Goal: Obtain resource: Obtain resource

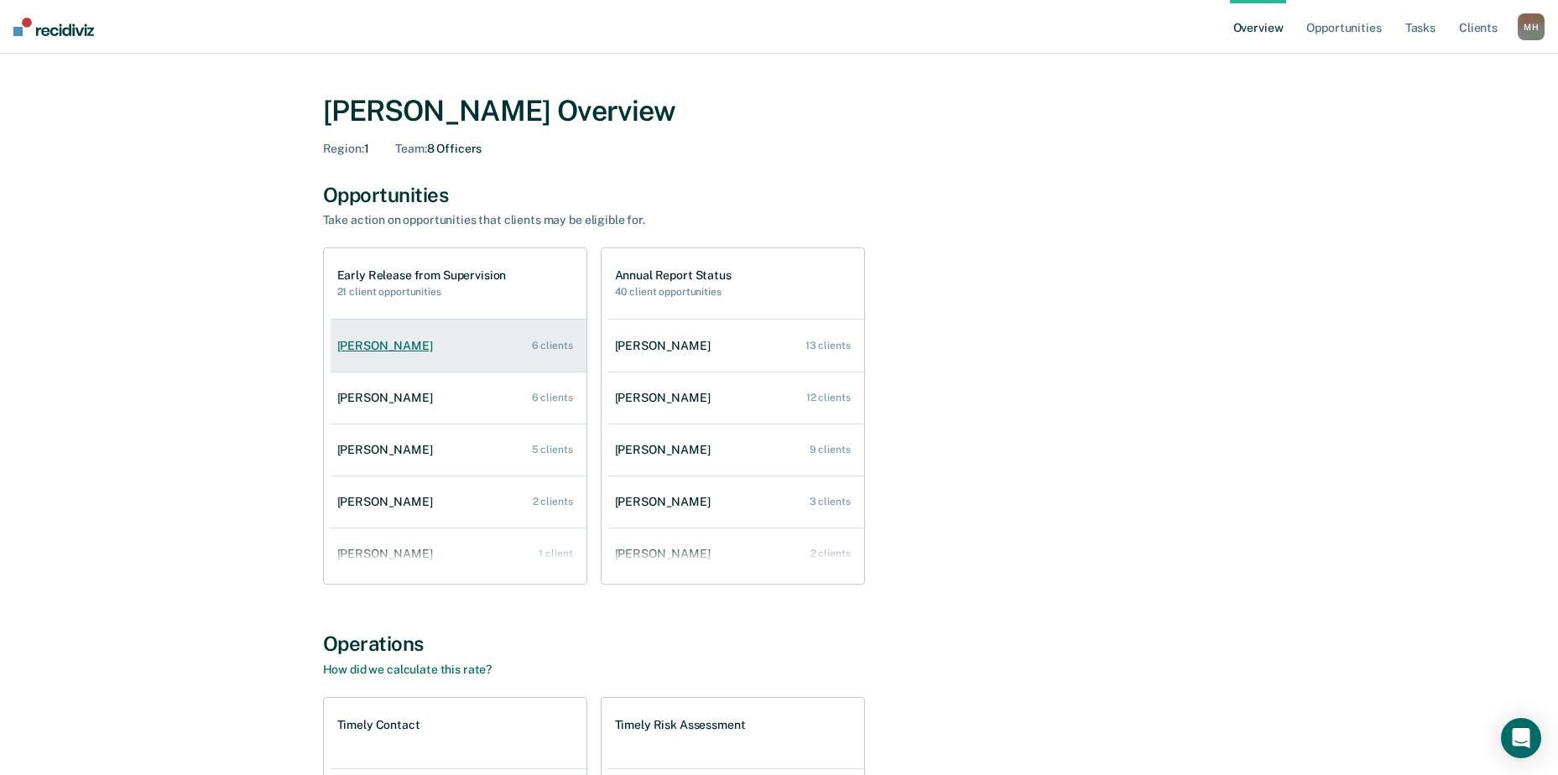
click at [408, 353] on link "[PERSON_NAME] 6 clients" at bounding box center [459, 346] width 256 height 48
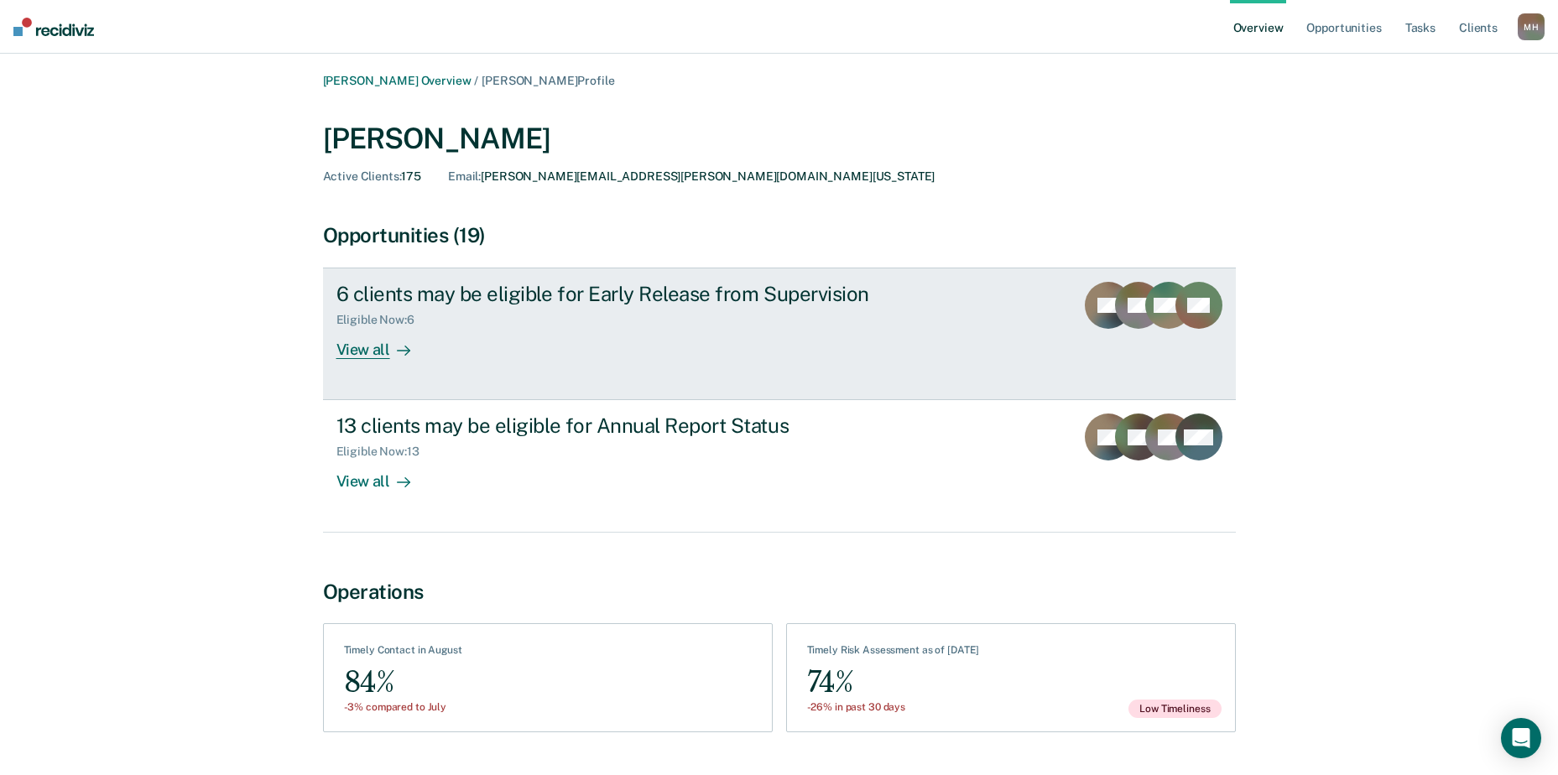
click at [373, 352] on div "View all" at bounding box center [383, 343] width 94 height 33
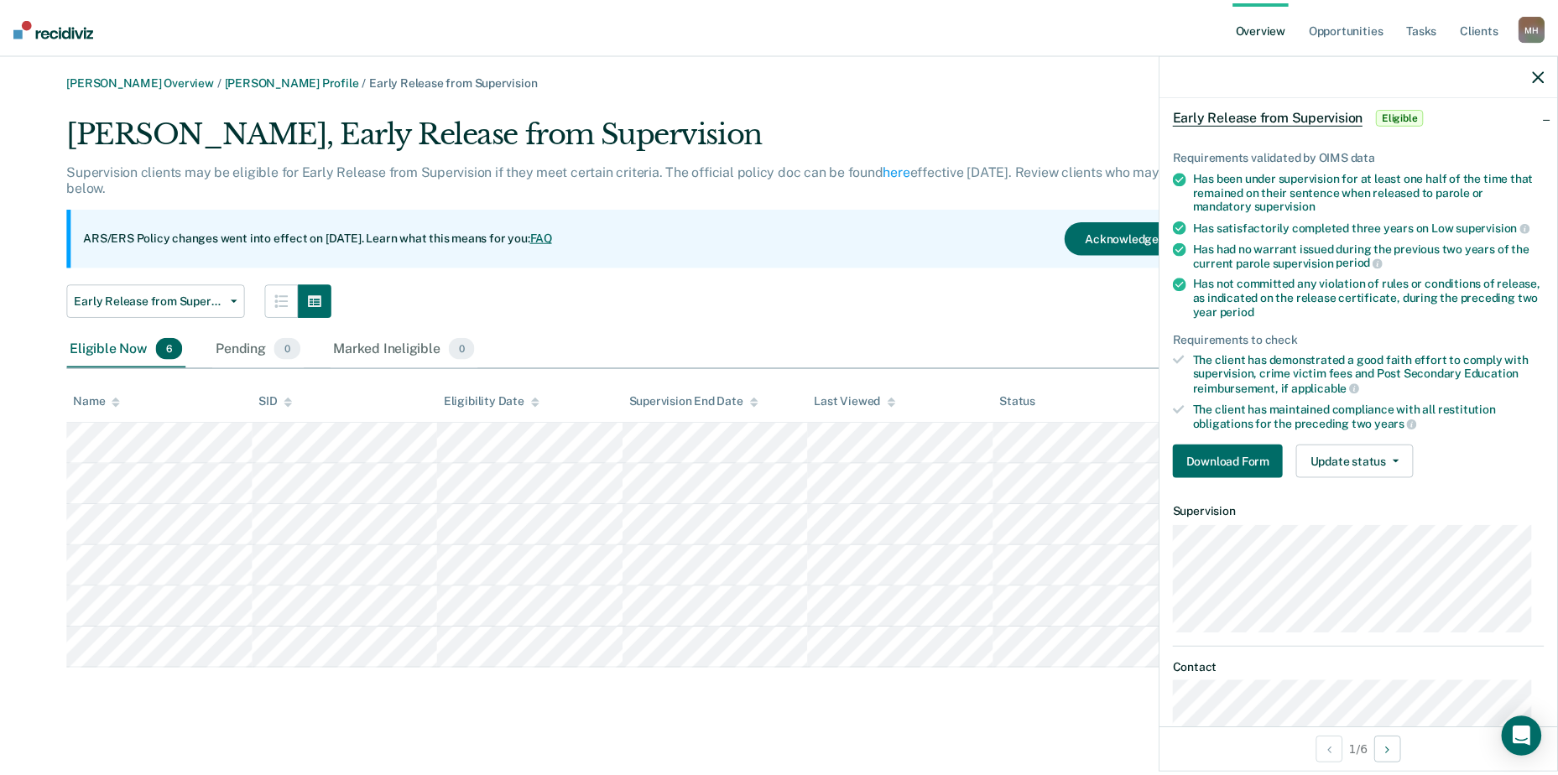
scroll to position [46, 0]
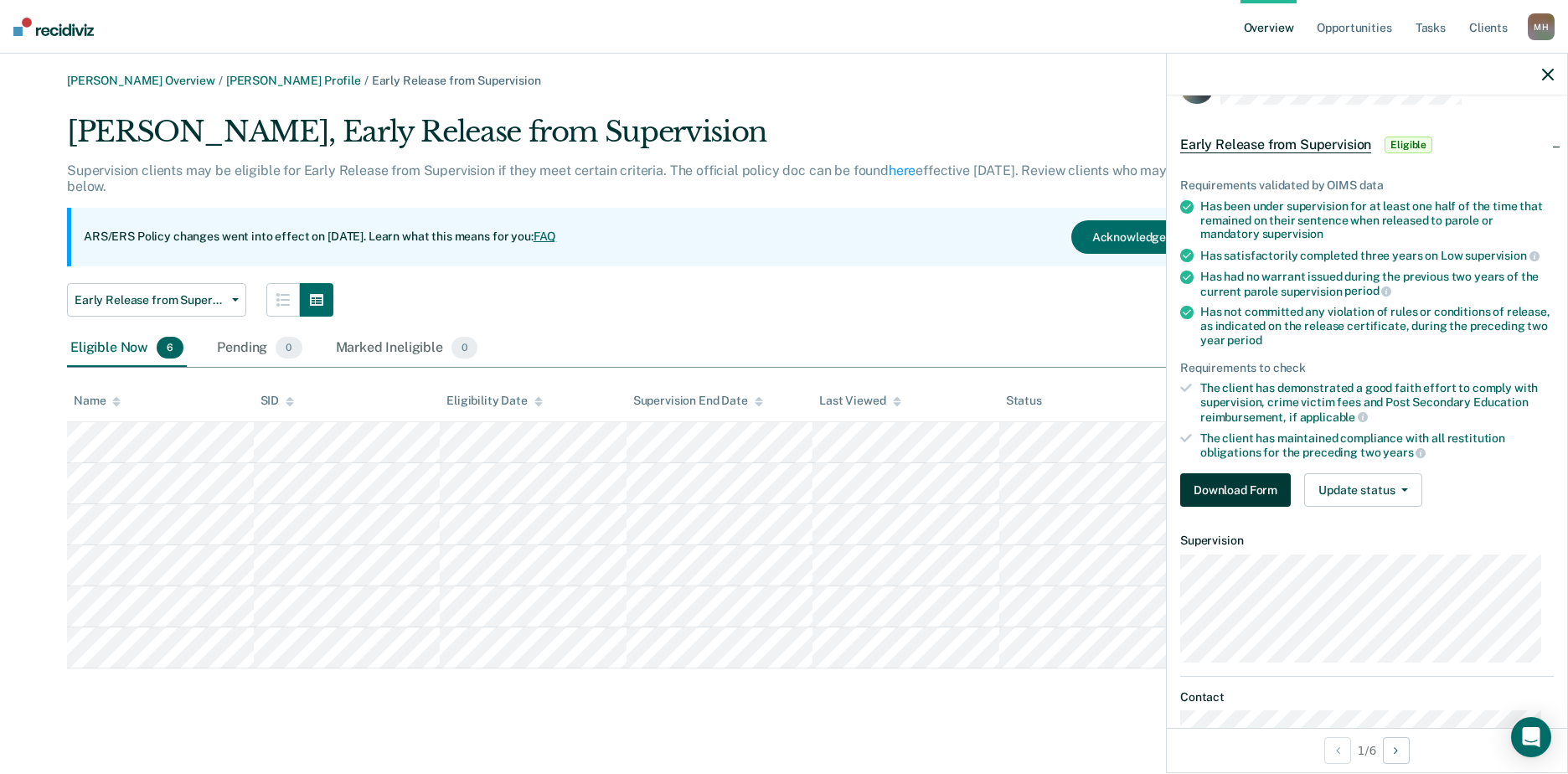
click at [1256, 488] on button "Download Form" at bounding box center [1235, 490] width 111 height 34
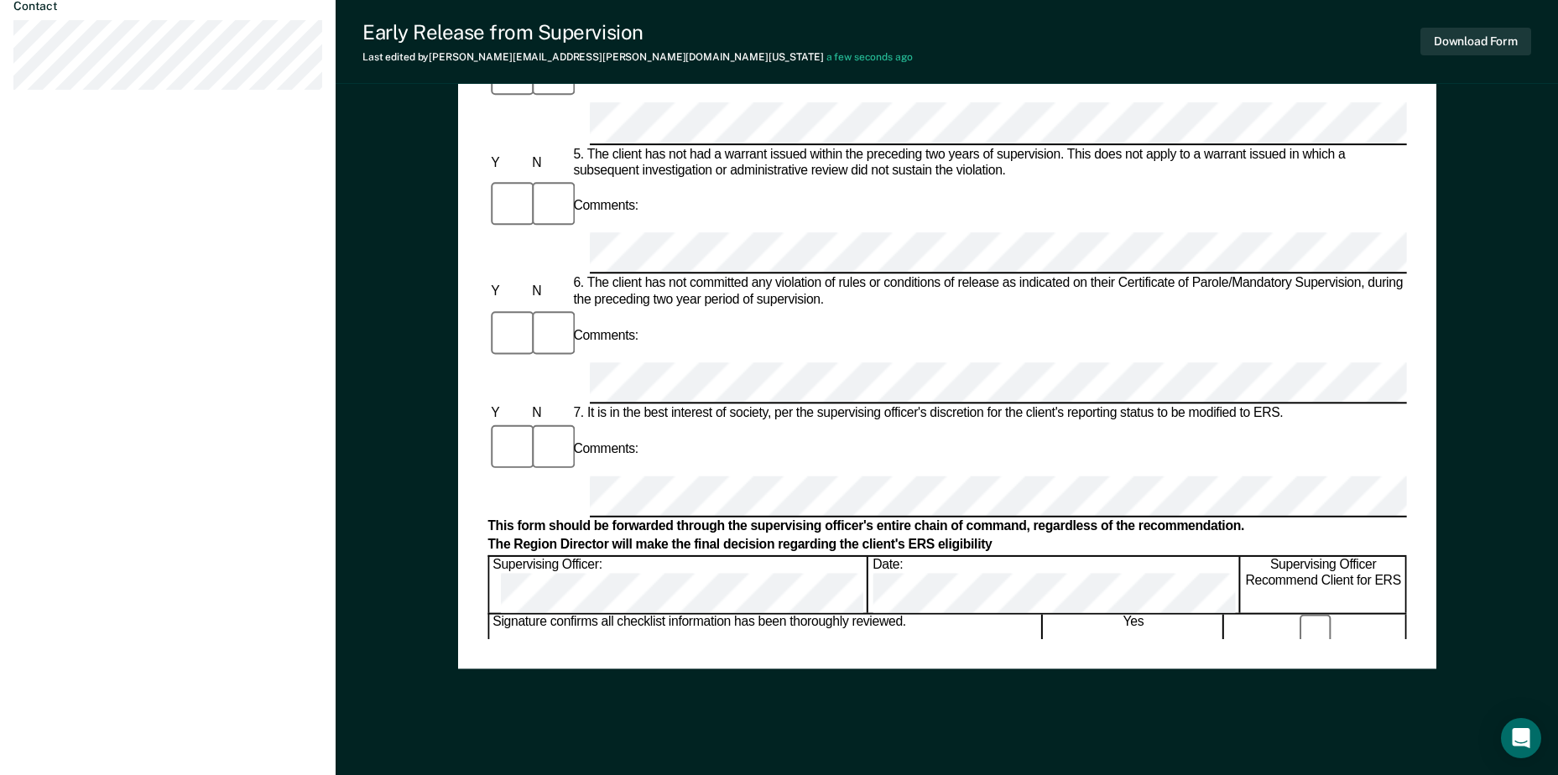
scroll to position [755, 0]
